Goal: Use online tool/utility

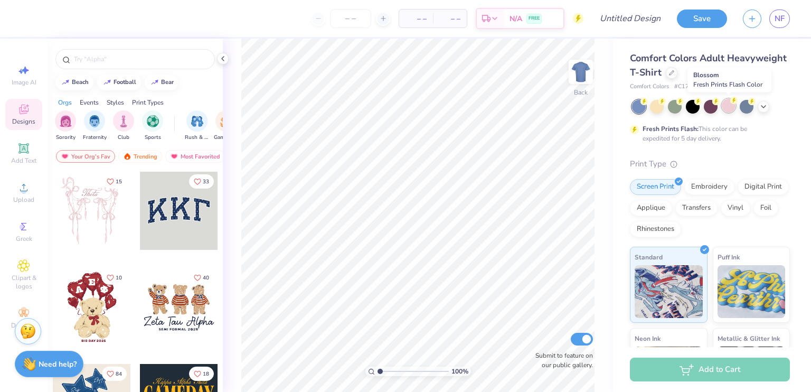
click at [727, 106] on div at bounding box center [729, 106] width 14 height 14
click at [673, 71] on icon at bounding box center [671, 72] width 4 height 4
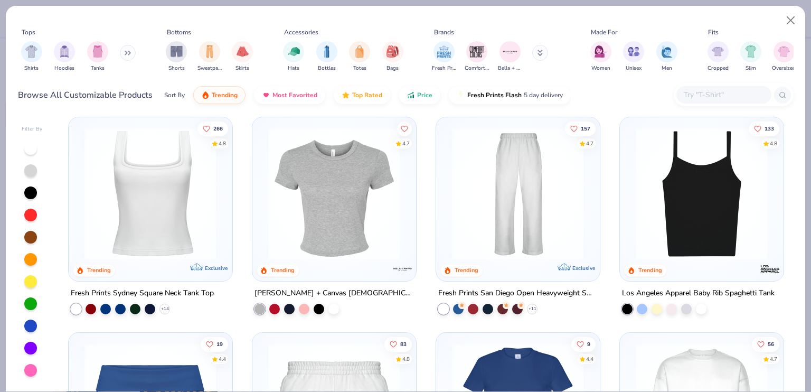
scroll to position [420, 0]
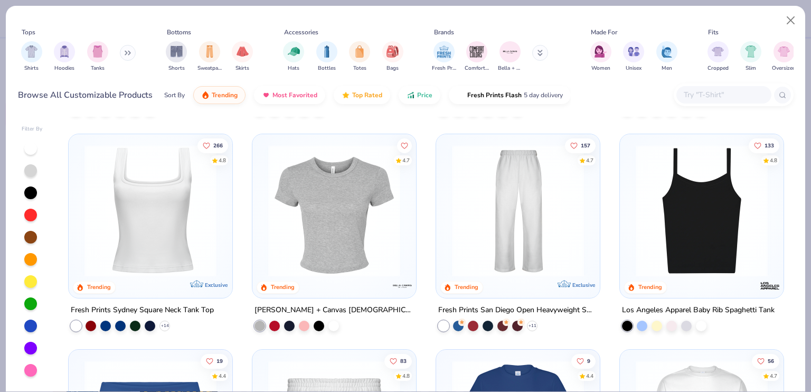
click at [338, 194] on img at bounding box center [334, 210] width 143 height 132
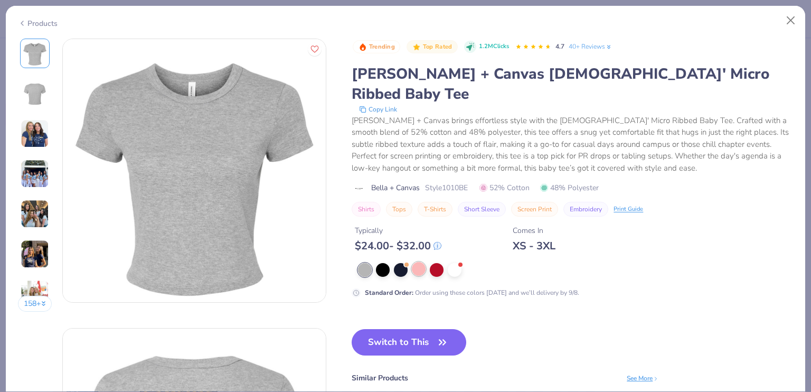
click at [419, 262] on div at bounding box center [419, 269] width 14 height 14
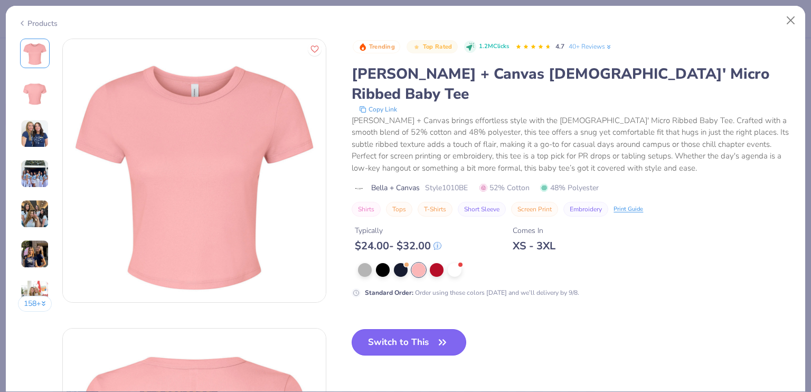
click at [409, 329] on button "Switch to This" at bounding box center [409, 342] width 115 height 26
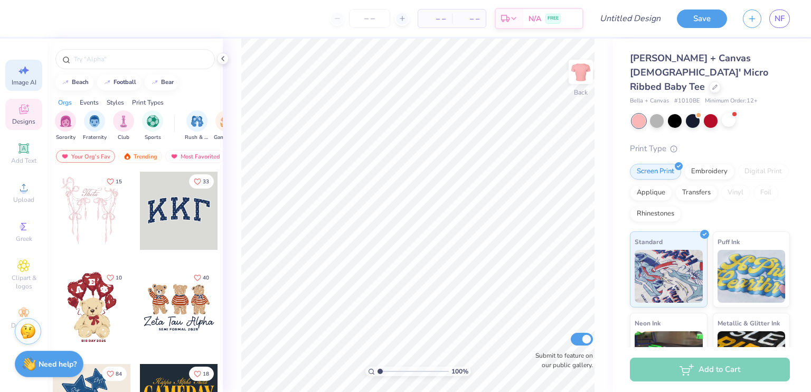
click at [19, 81] on span "Image AI" at bounding box center [24, 82] width 25 height 8
select select "4"
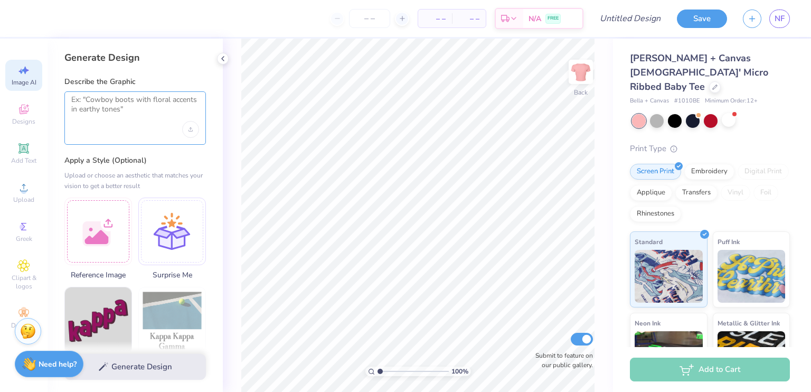
click at [115, 100] on textarea at bounding box center [135, 108] width 128 height 26
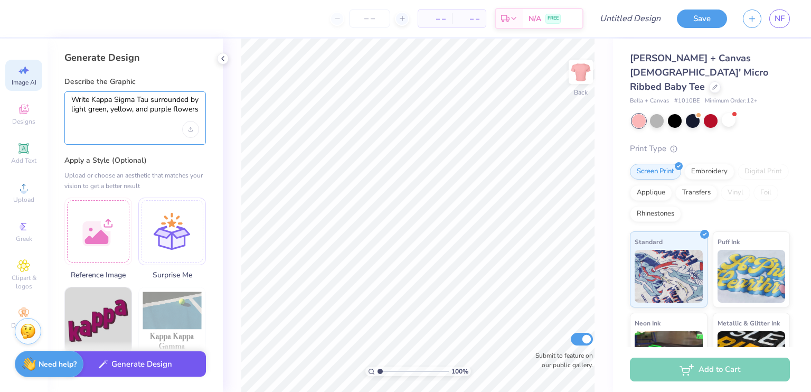
type textarea "Write Kappa Sigma Tau surrounded by light green, yellow, and purple flowers"
click at [165, 366] on button "Generate Design" at bounding box center [134, 364] width 141 height 26
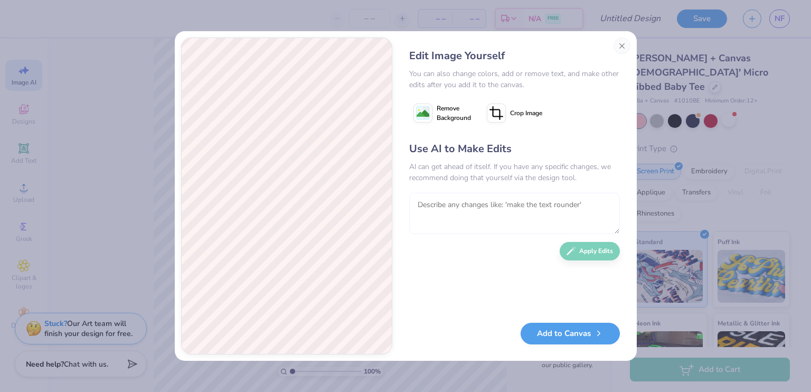
click at [504, 209] on textarea at bounding box center [514, 213] width 211 height 41
click at [568, 204] on textarea "can you make the flowers looks like haiwaiian flowers" at bounding box center [514, 213] width 211 height 41
type textarea "can you make the flowers looks like Hawaiian flowers"
click at [585, 251] on button "Apply Edits" at bounding box center [589, 248] width 60 height 18
click at [525, 208] on textarea at bounding box center [514, 213] width 211 height 41
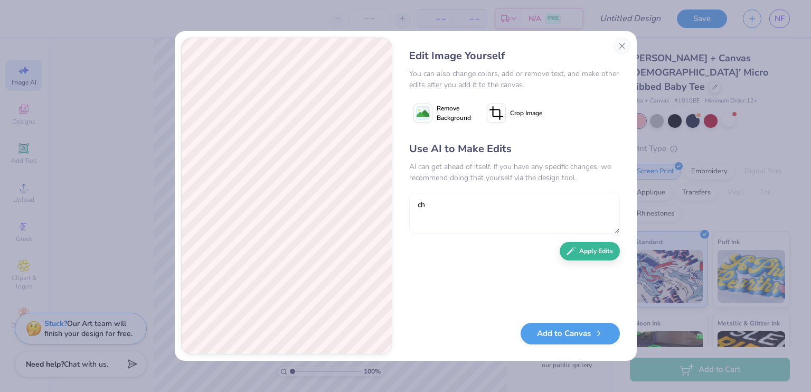
type textarea "c"
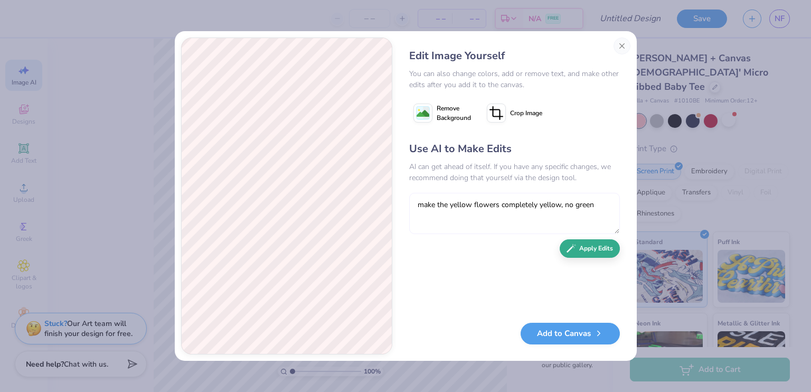
type textarea "make the yellow flowers completely yellow, no green"
click at [594, 248] on button "Apply Edits" at bounding box center [589, 248] width 60 height 18
click at [469, 205] on textarea at bounding box center [514, 213] width 211 height 41
type textarea "make the upper left flower completely purple"
click at [586, 251] on button "Apply Edits" at bounding box center [589, 248] width 60 height 18
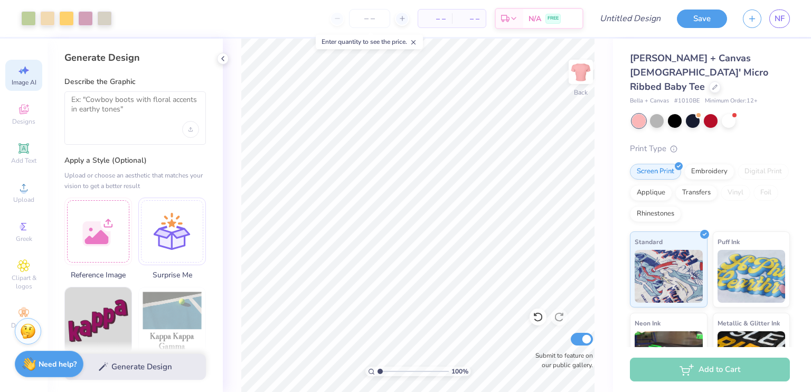
select select "4"
